Goal: Task Accomplishment & Management: Manage account settings

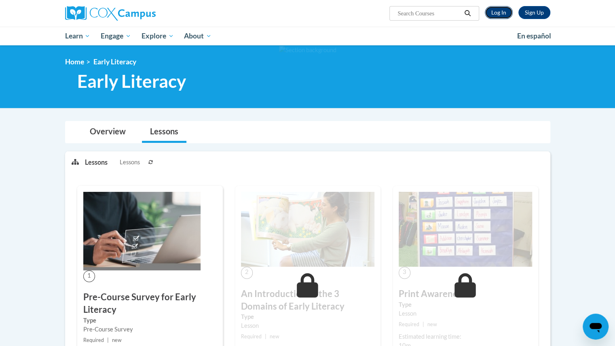
click at [497, 14] on link "Log In" at bounding box center [499, 12] width 28 height 13
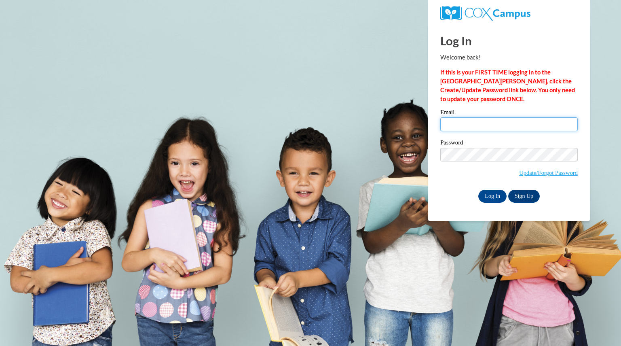
click at [465, 118] on input "Email" at bounding box center [508, 124] width 137 height 14
type input "hoffmanpatrish@aasd.k12.wi.us"
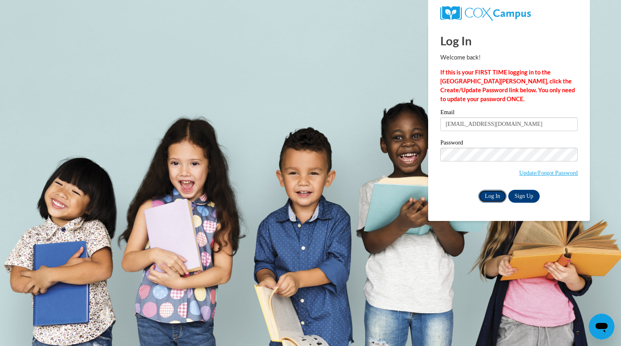
click at [493, 191] on input "Log In" at bounding box center [492, 196] width 28 height 13
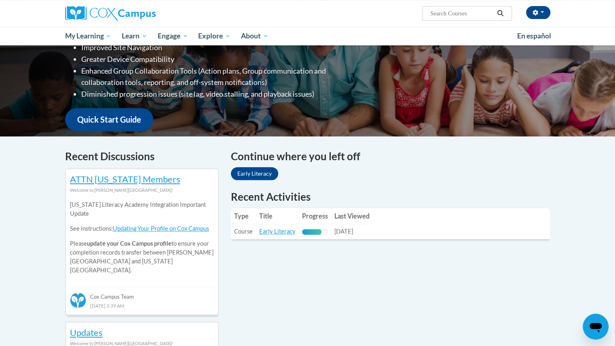
scroll to position [149, 0]
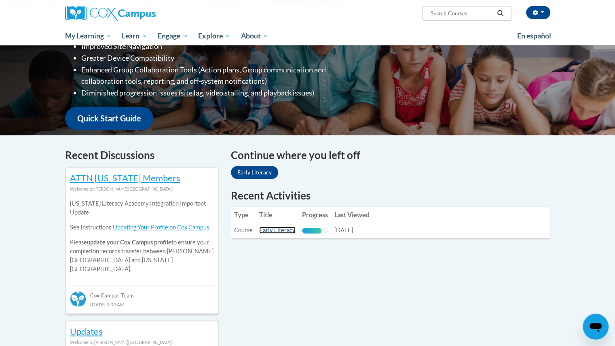
click at [272, 230] on link "Early Literacy" at bounding box center [277, 229] width 36 height 7
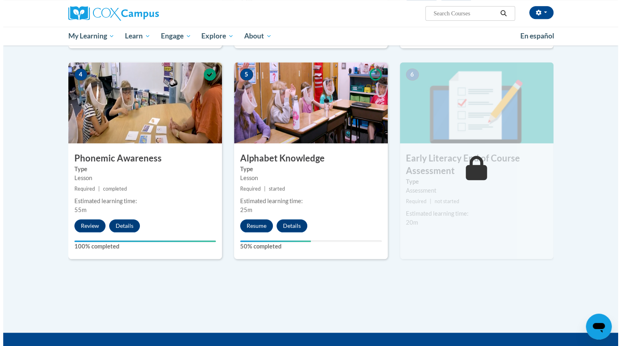
scroll to position [385, 0]
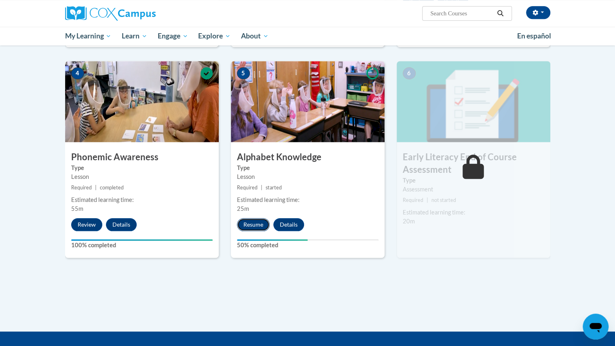
click at [249, 230] on button "Resume" at bounding box center [253, 224] width 33 height 13
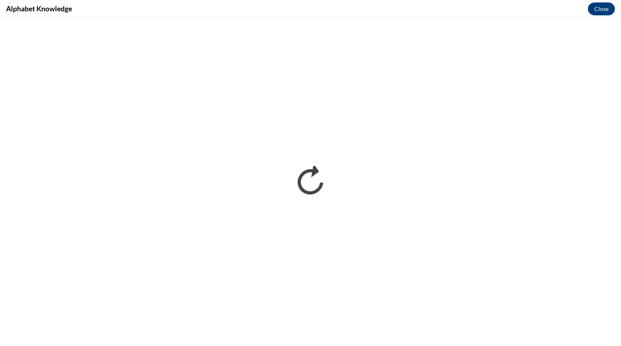
scroll to position [0, 0]
